Goal: Information Seeking & Learning: Learn about a topic

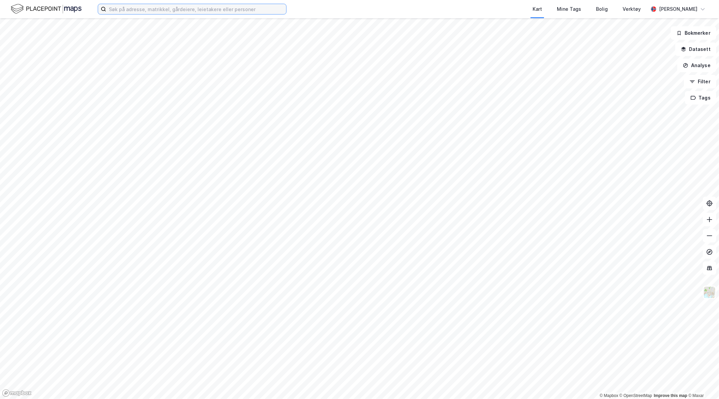
click at [223, 9] on input at bounding box center [196, 9] width 180 height 10
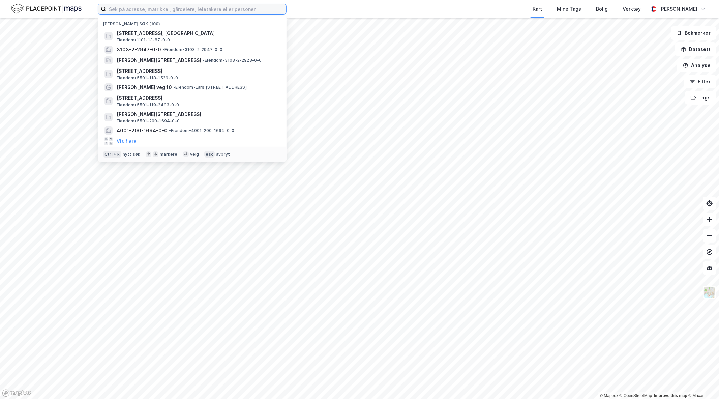
paste input "Loddingvegen 70"
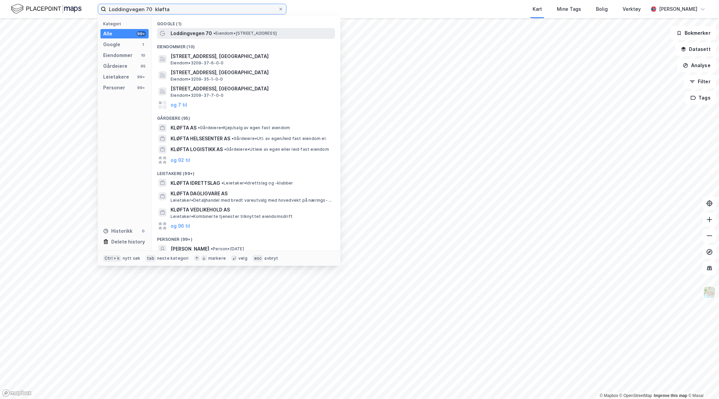
type input "Loddingvegen 70 kløfta"
click at [253, 35] on span "• Eiendom • Loddingvegen 70, 2040 Kløfta" at bounding box center [244, 33] width 63 height 5
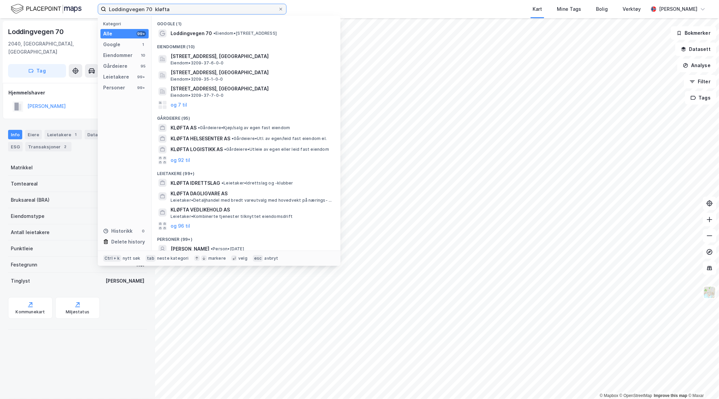
click at [190, 13] on input "Loddingvegen 70 kløfta" at bounding box center [192, 9] width 172 height 10
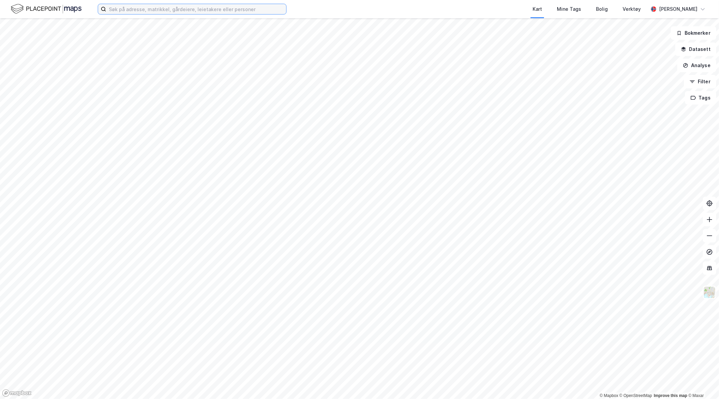
click at [164, 9] on input at bounding box center [196, 9] width 180 height 10
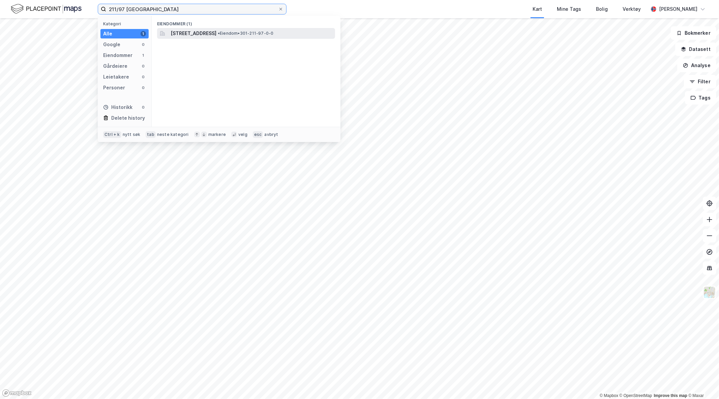
type input "211/97 [GEOGRAPHIC_DATA]"
click at [216, 29] on span "[STREET_ADDRESS]" at bounding box center [194, 33] width 46 height 8
